Goal: Information Seeking & Learning: Learn about a topic

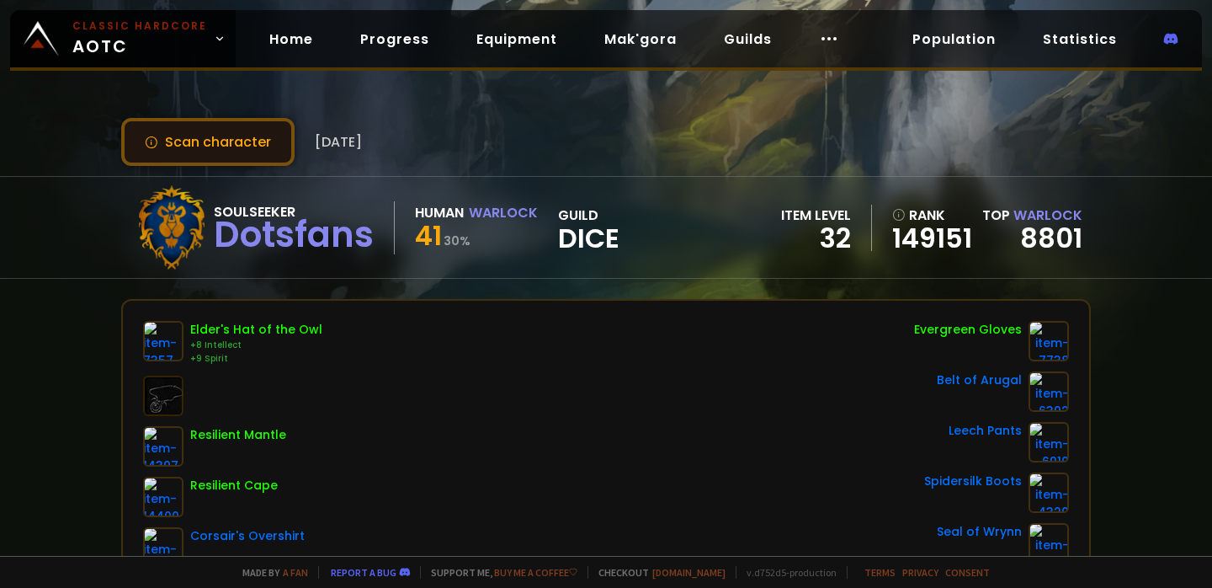
click at [272, 147] on button "Scan character" at bounding box center [207, 142] width 173 height 48
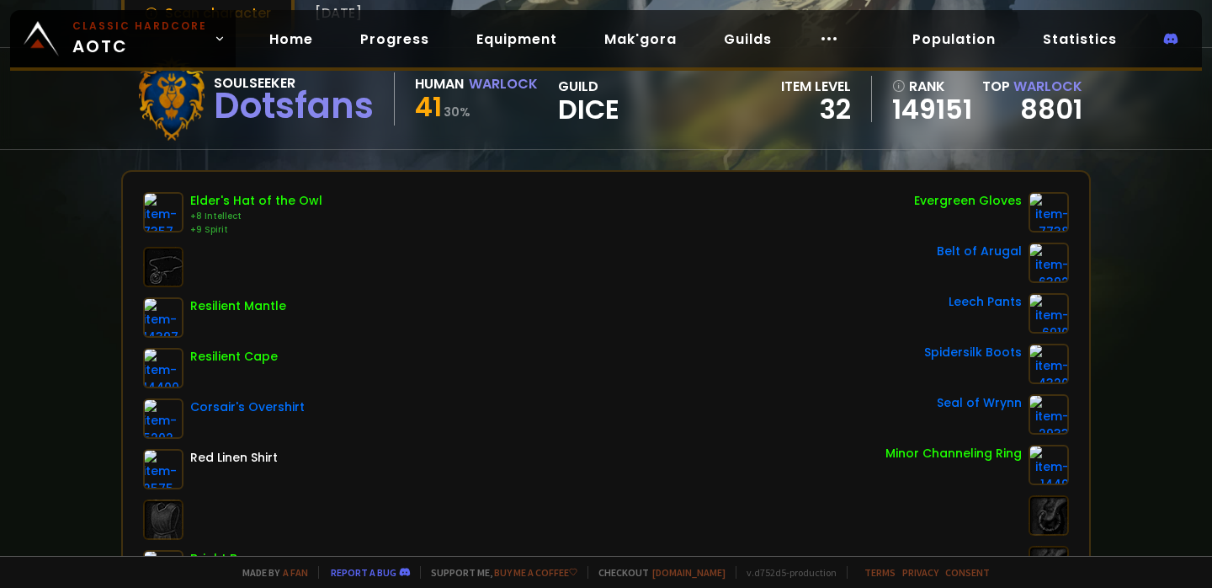
scroll to position [130, 0]
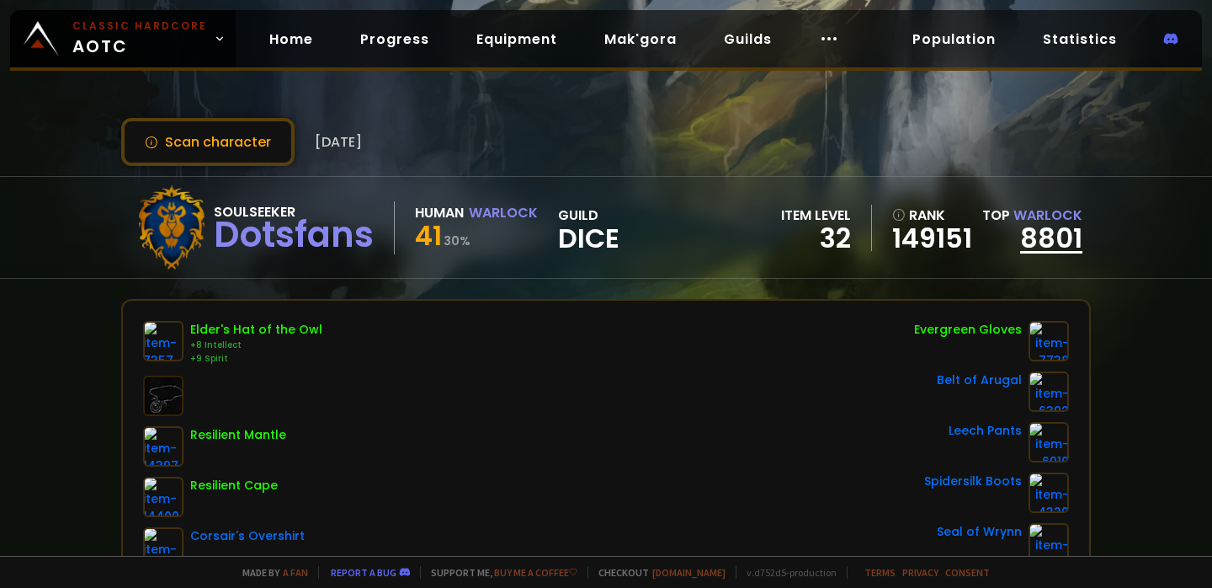
click at [1033, 240] on link "8801" at bounding box center [1051, 238] width 62 height 38
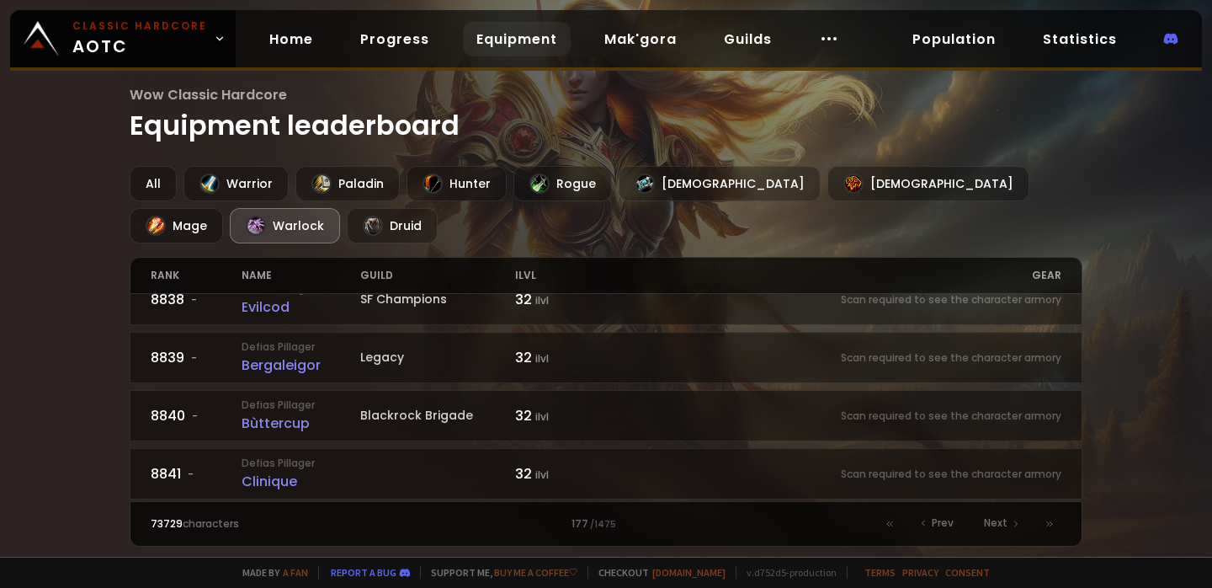
scroll to position [2181, 0]
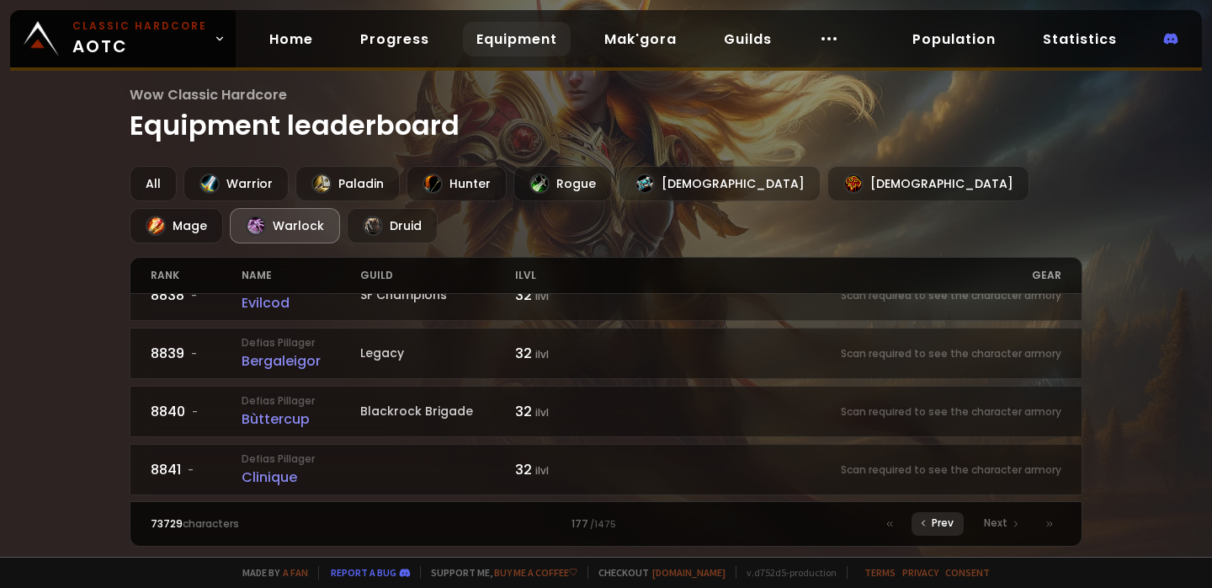
click at [934, 521] on span "Prev" at bounding box center [943, 522] width 22 height 15
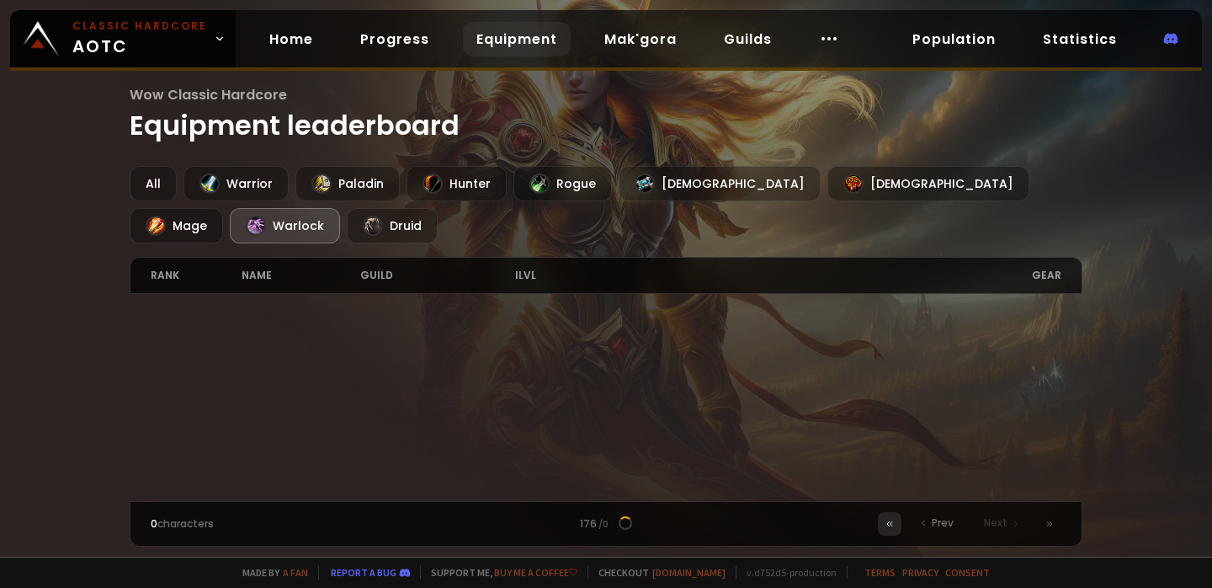
click at [898, 525] on div at bounding box center [890, 524] width 24 height 24
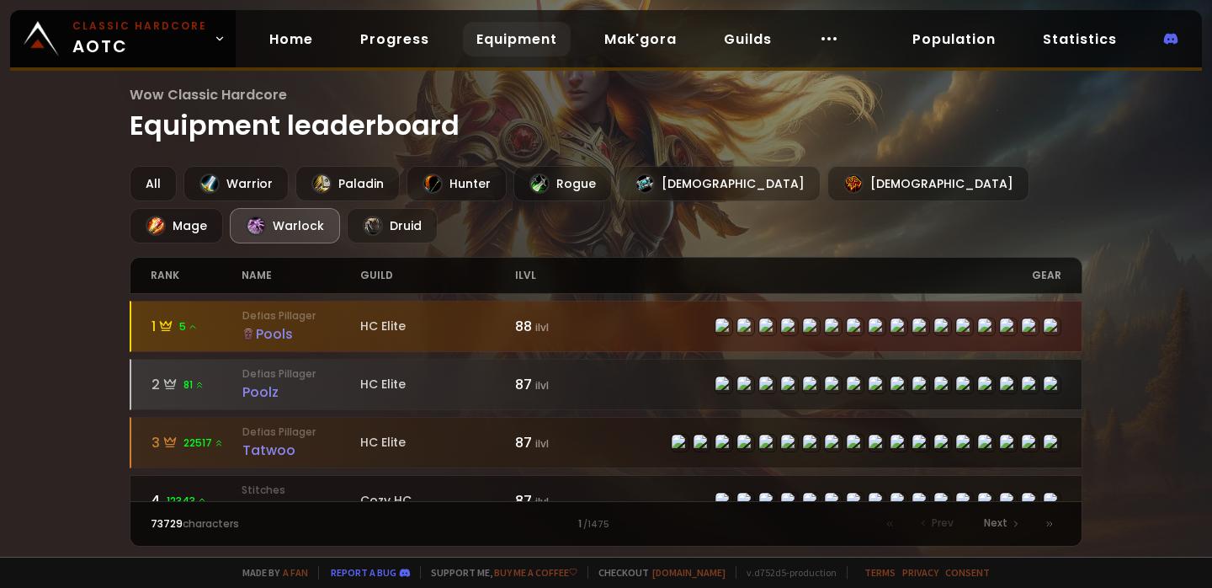
click at [282, 333] on div "Pools" at bounding box center [301, 333] width 119 height 21
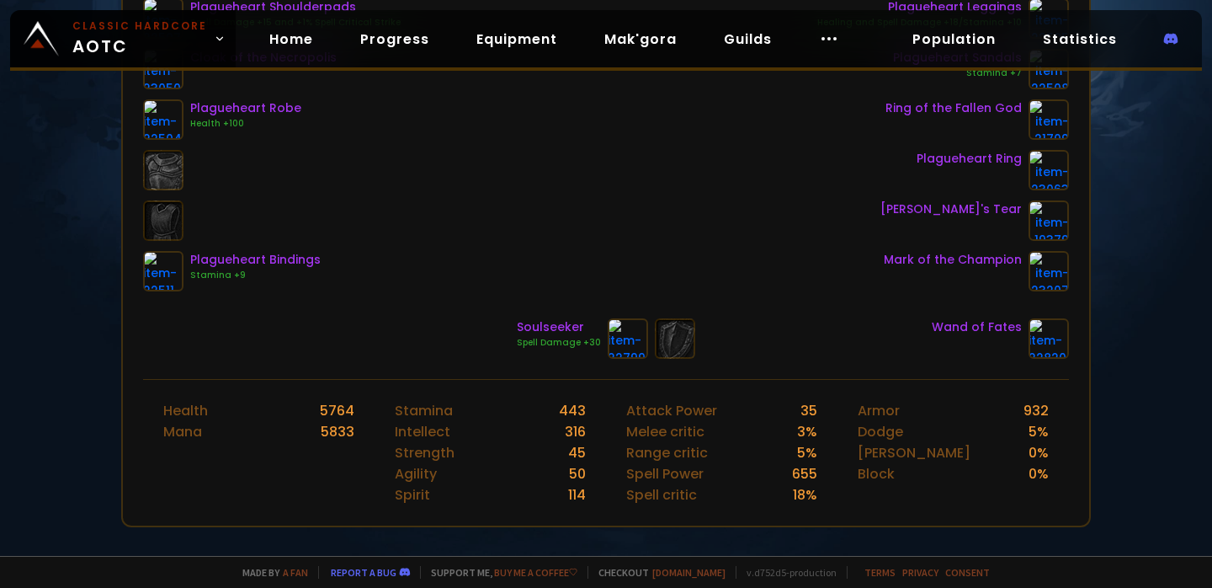
scroll to position [429, 0]
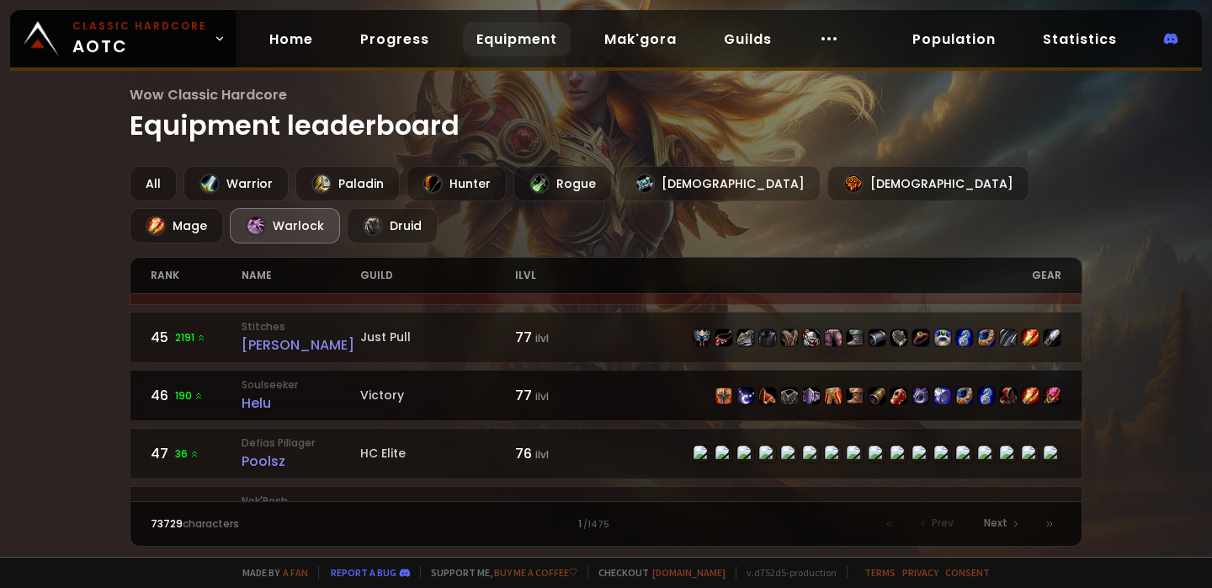
scroll to position [2640, 0]
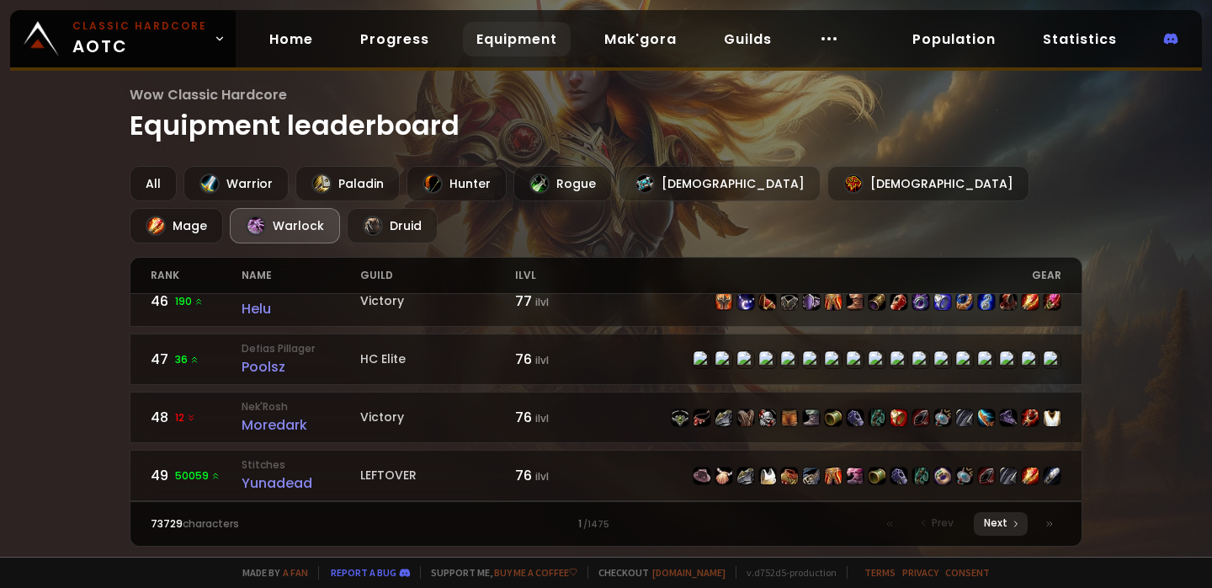
click at [1015, 519] on icon at bounding box center [1016, 524] width 10 height 10
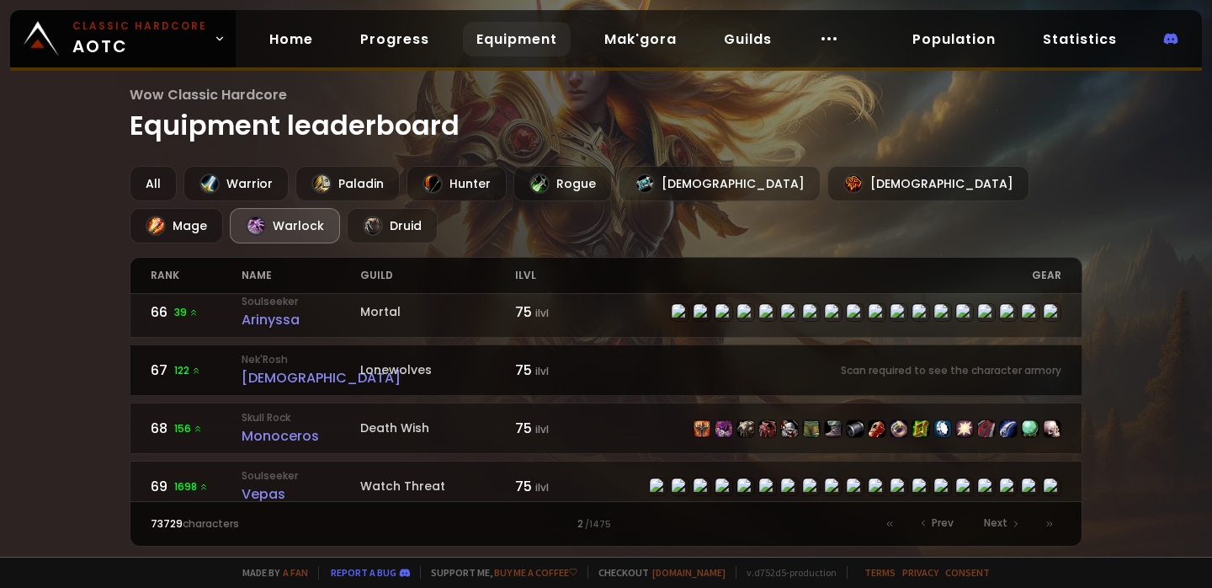
scroll to position [891, 0]
